Goal: Navigation & Orientation: Find specific page/section

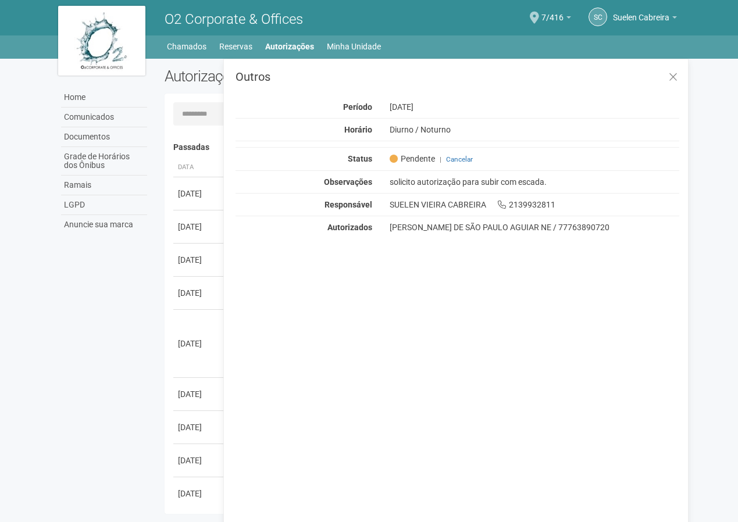
scroll to position [18, 0]
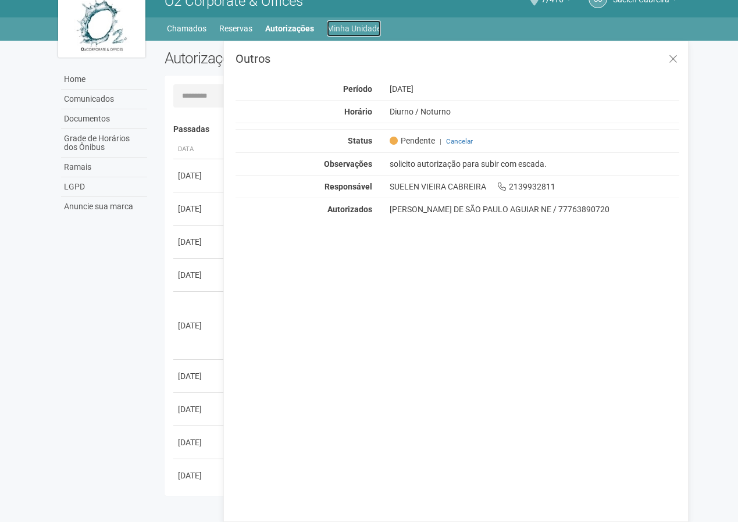
click at [342, 28] on link "Minha Unidade" at bounding box center [354, 28] width 54 height 16
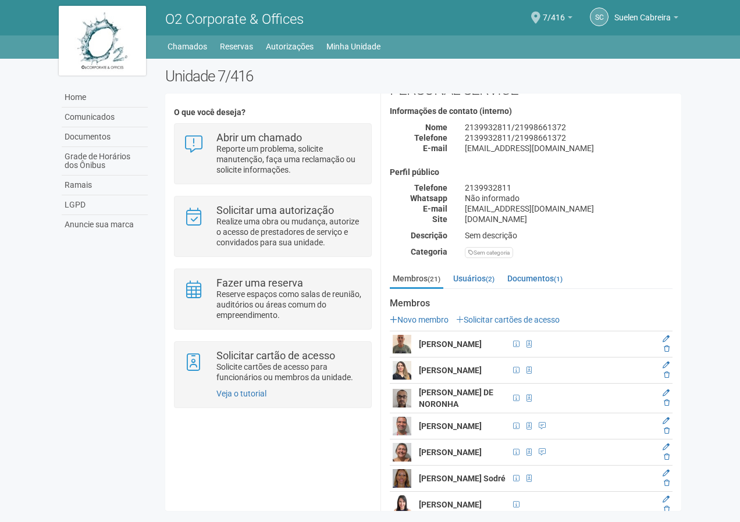
scroll to position [58, 0]
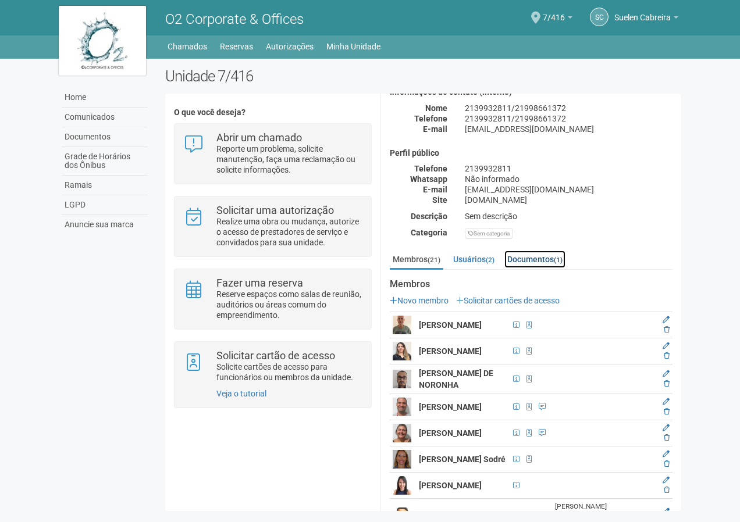
click at [519, 260] on link "Documentos (1)" at bounding box center [534, 259] width 61 height 17
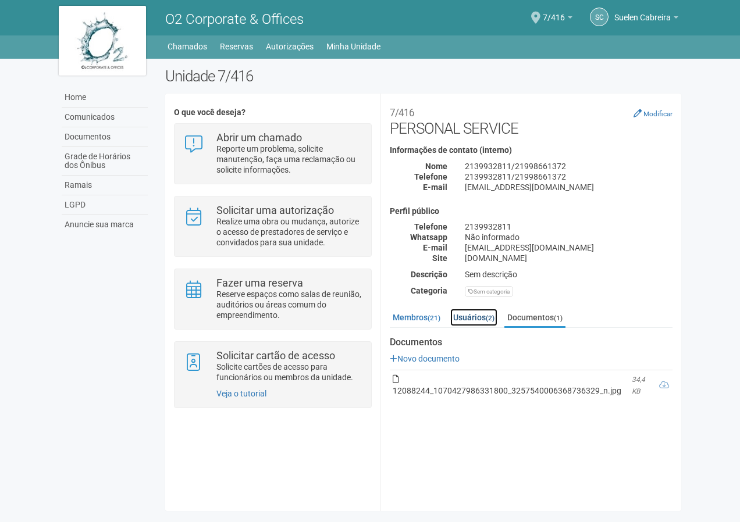
click at [476, 320] on link "Usuários (2)" at bounding box center [473, 317] width 47 height 17
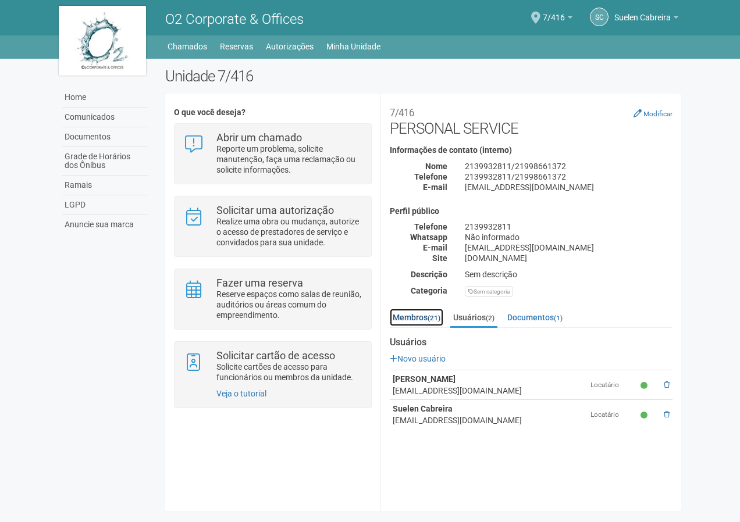
click at [402, 313] on link "Membros (21)" at bounding box center [416, 317] width 53 height 17
